Goal: Navigation & Orientation: Find specific page/section

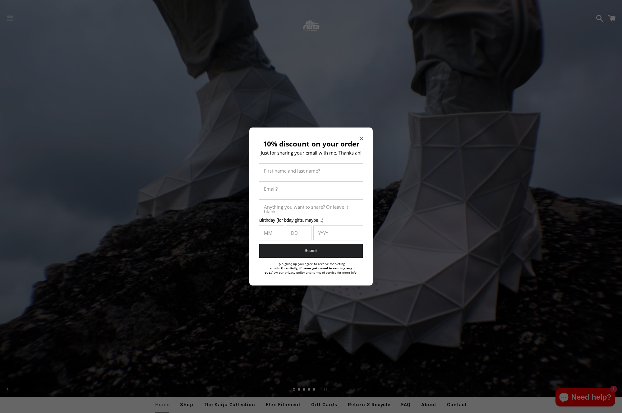
click at [365, 138] on div "10% discount on your order Just for sharing your email with me. Thanks ah! Firs…" at bounding box center [310, 207] width 123 height 158
click at [360, 138] on icon "Close modal" at bounding box center [362, 139] width 4 height 4
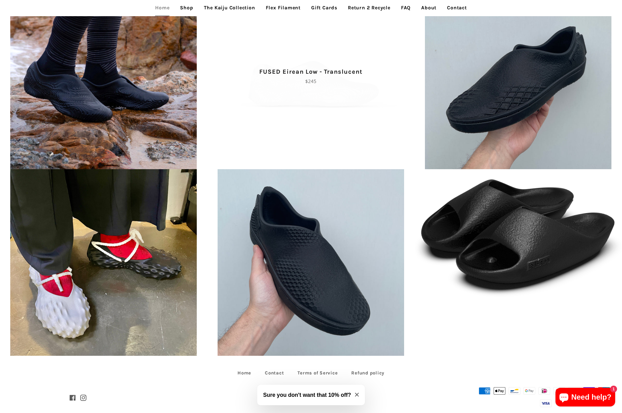
scroll to position [1583, 0]
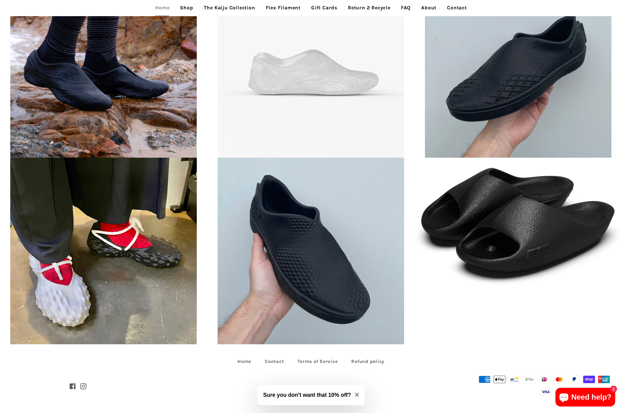
click at [357, 397] on span "Close modal" at bounding box center [357, 395] width 4 height 5
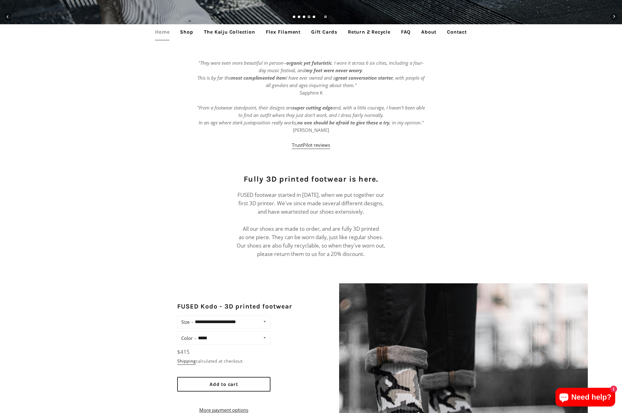
scroll to position [368, 0]
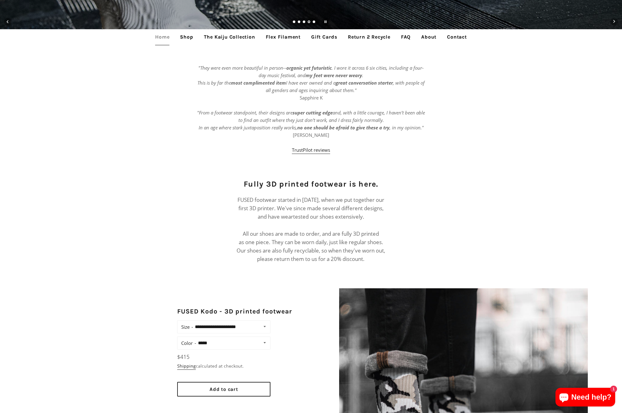
click at [429, 35] on link "About" at bounding box center [429, 37] width 25 height 16
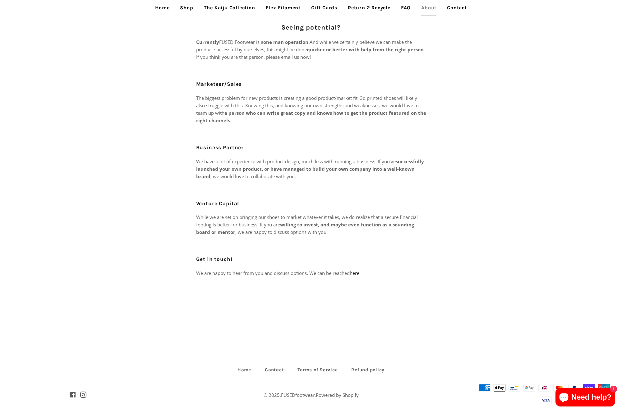
scroll to position [170, 0]
